Goal: Task Accomplishment & Management: Complete application form

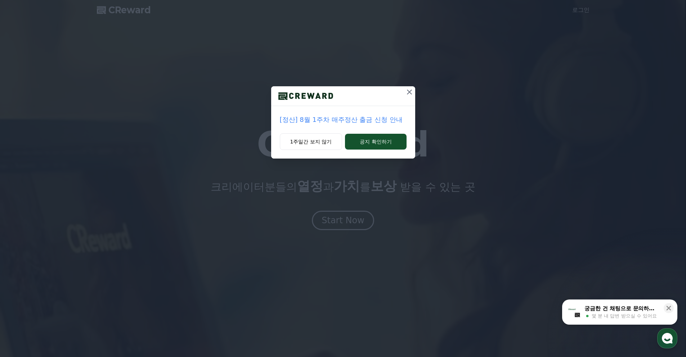
click at [415, 91] on div "[정산] 8월 1주차 매주정산 출금 신청 안내 1주일간 보지 않기 공지 확인하기" at bounding box center [343, 85] width 686 height 170
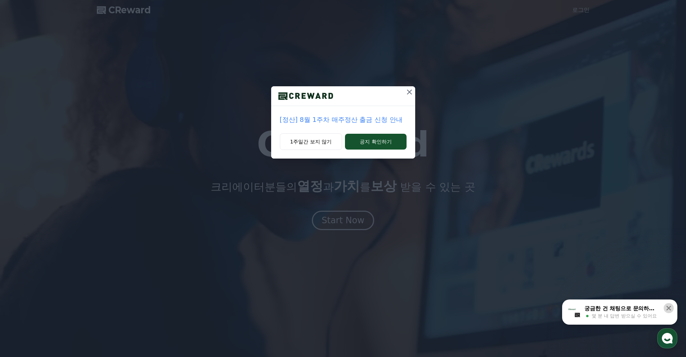
click at [672, 306] on button at bounding box center [668, 308] width 10 height 10
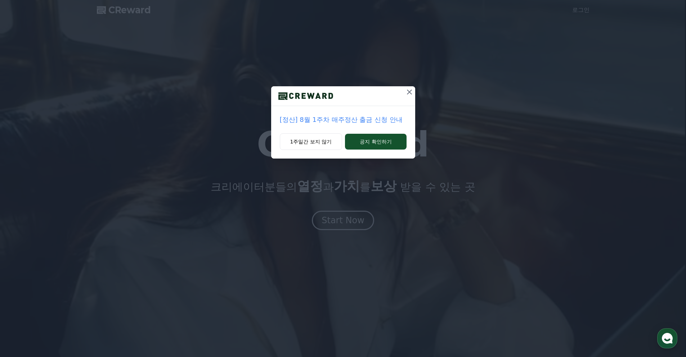
click at [410, 94] on icon at bounding box center [409, 92] width 9 height 9
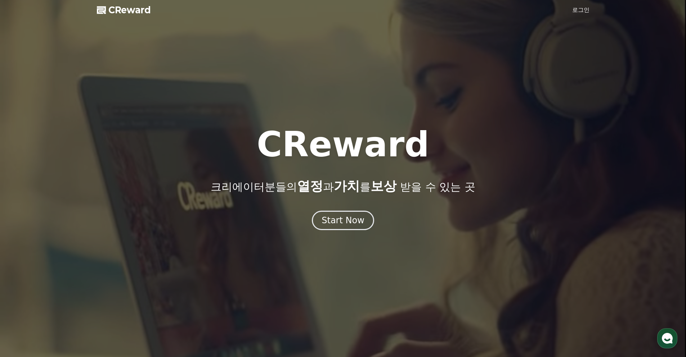
click at [574, 9] on link "로그인" at bounding box center [580, 10] width 17 height 9
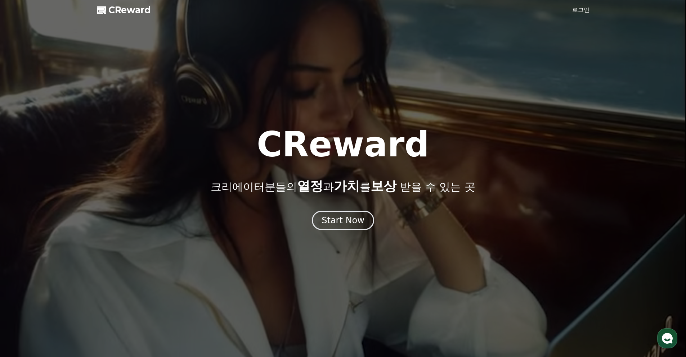
click at [582, 7] on link "로그인" at bounding box center [580, 10] width 17 height 9
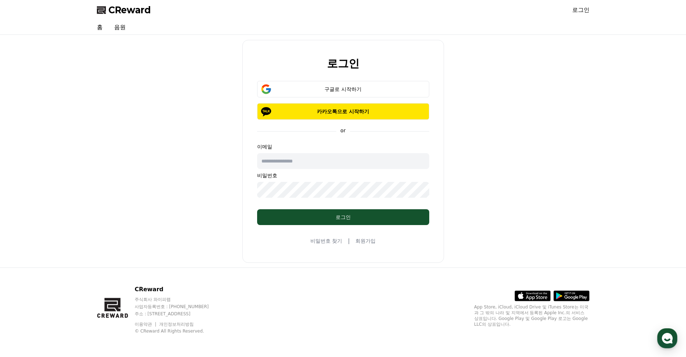
click at [364, 240] on link "회원가입" at bounding box center [365, 241] width 20 height 7
click at [364, 239] on link "회원가입" at bounding box center [365, 241] width 20 height 7
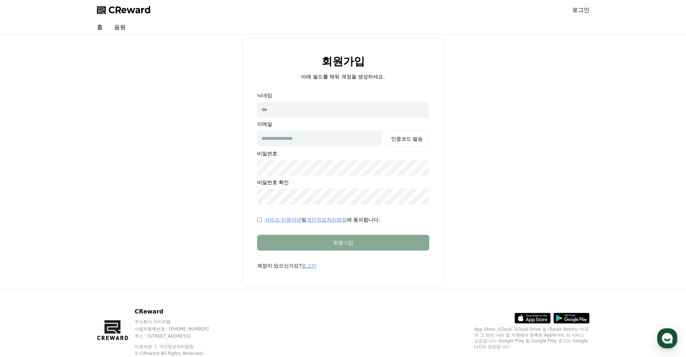
click at [321, 112] on input "text" at bounding box center [343, 110] width 172 height 16
type input "*"
drag, startPoint x: 321, startPoint y: 112, endPoint x: -24, endPoint y: 114, distance: 344.4
click at [0, 114] on html "CReward 로그인 홈 음원 회원가입 아래 필드를 채워 계정을 생성하세요. 닉네임 ********* 이메일 인증코드 발송 비밀번호 비밀번호 …" at bounding box center [343, 190] width 686 height 380
type input "*"
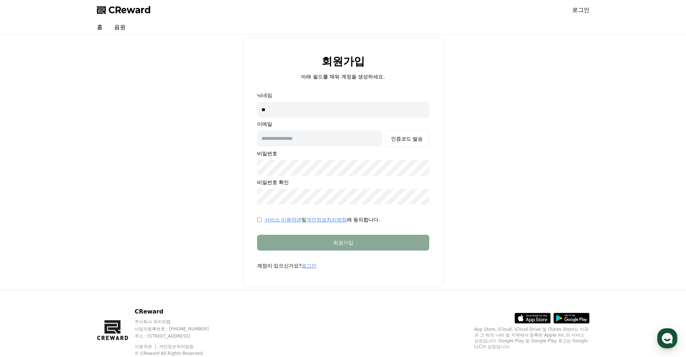
type input "*"
type input "**********"
click at [360, 144] on input "text" at bounding box center [319, 139] width 125 height 16
type input "**********"
click at [406, 141] on div "인증코드 발송" at bounding box center [407, 138] width 32 height 7
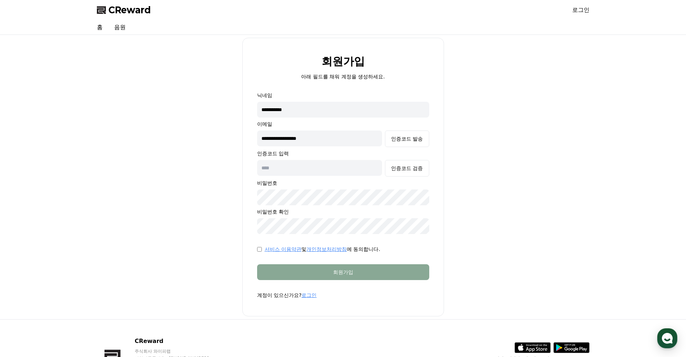
click at [304, 172] on input "text" at bounding box center [319, 168] width 125 height 16
paste input "******"
type input "******"
click at [404, 172] on button "인증코드 검증" at bounding box center [407, 168] width 44 height 17
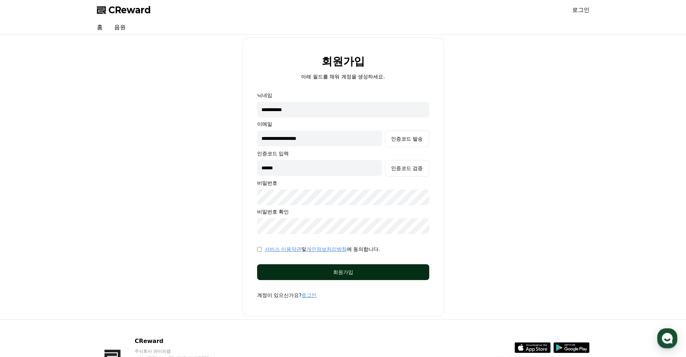
click at [304, 271] on div "회원가입" at bounding box center [342, 272] width 143 height 7
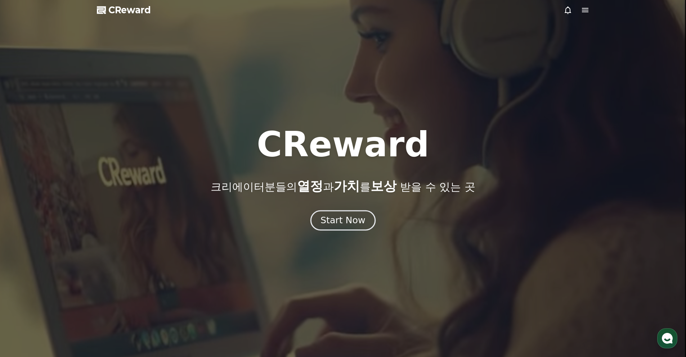
click at [354, 221] on div "Start Now" at bounding box center [342, 220] width 45 height 12
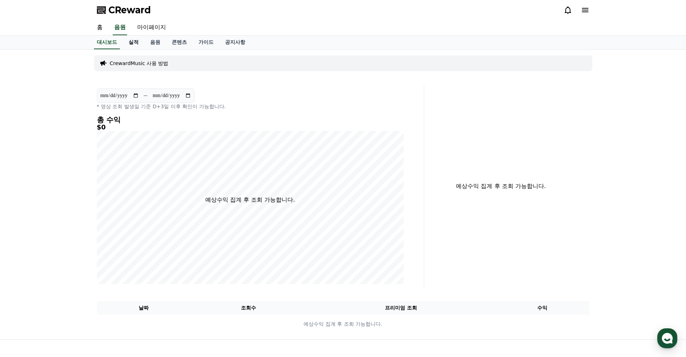
click at [137, 48] on link "실적" at bounding box center [134, 43] width 22 height 14
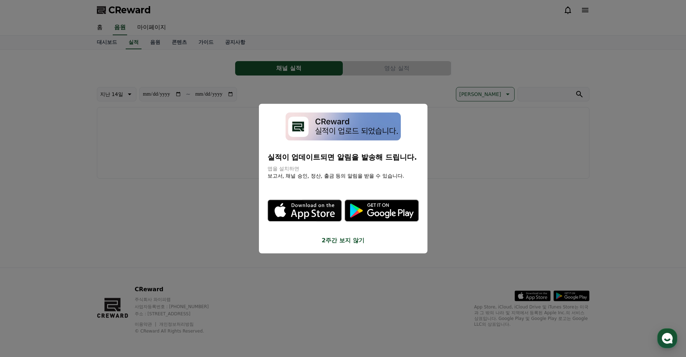
drag, startPoint x: 156, startPoint y: 43, endPoint x: 166, endPoint y: 161, distance: 118.5
click at [166, 161] on button "close modal" at bounding box center [343, 178] width 686 height 357
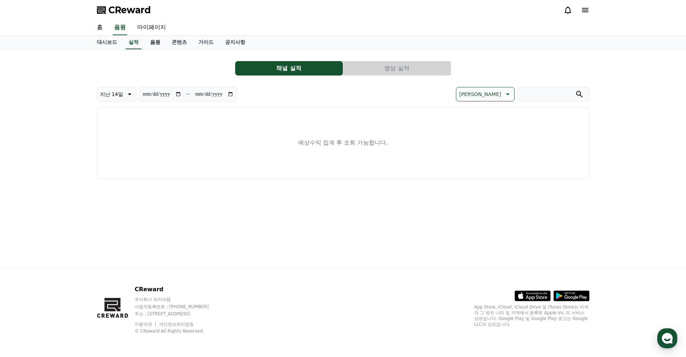
click at [152, 48] on link "음원" at bounding box center [155, 43] width 22 height 14
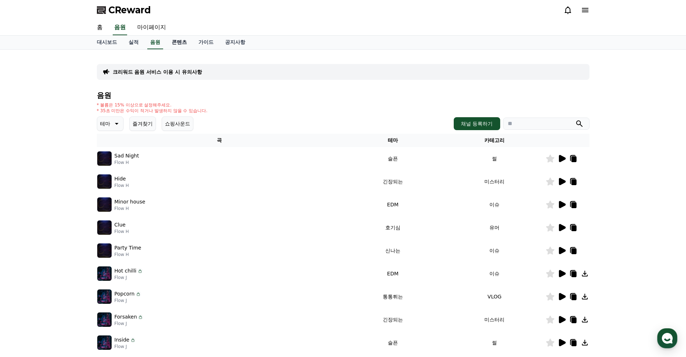
click at [175, 44] on link "콘텐츠" at bounding box center [179, 43] width 27 height 14
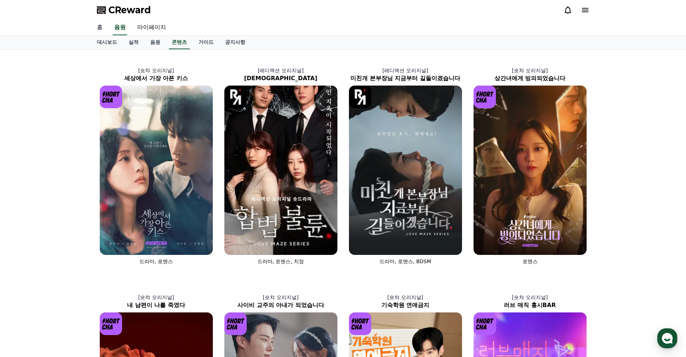
click at [100, 27] on link "홈" at bounding box center [99, 27] width 17 height 15
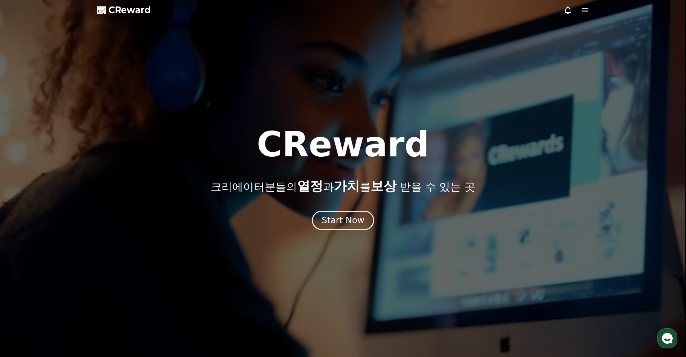
click at [582, 10] on icon at bounding box center [585, 10] width 6 height 4
